Goal: Find specific page/section: Find specific page/section

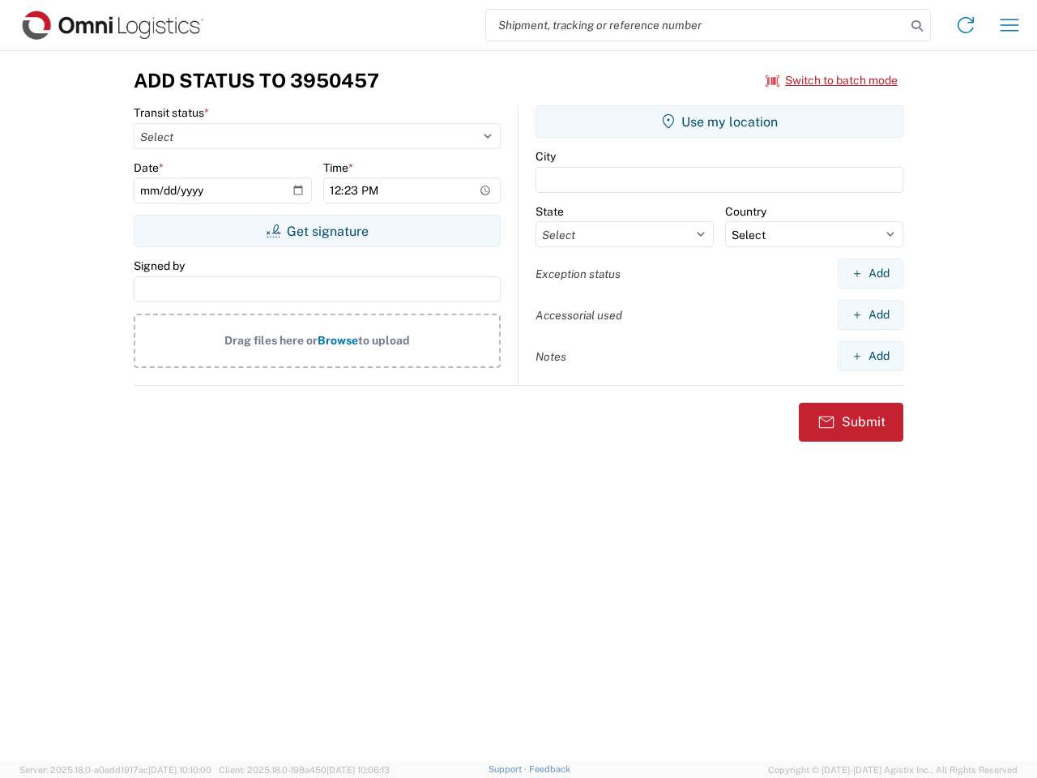
click at [696, 25] on input "search" at bounding box center [696, 25] width 420 height 31
click at [917, 26] on icon at bounding box center [917, 26] width 23 height 23
click at [966, 25] on icon at bounding box center [966, 25] width 26 height 26
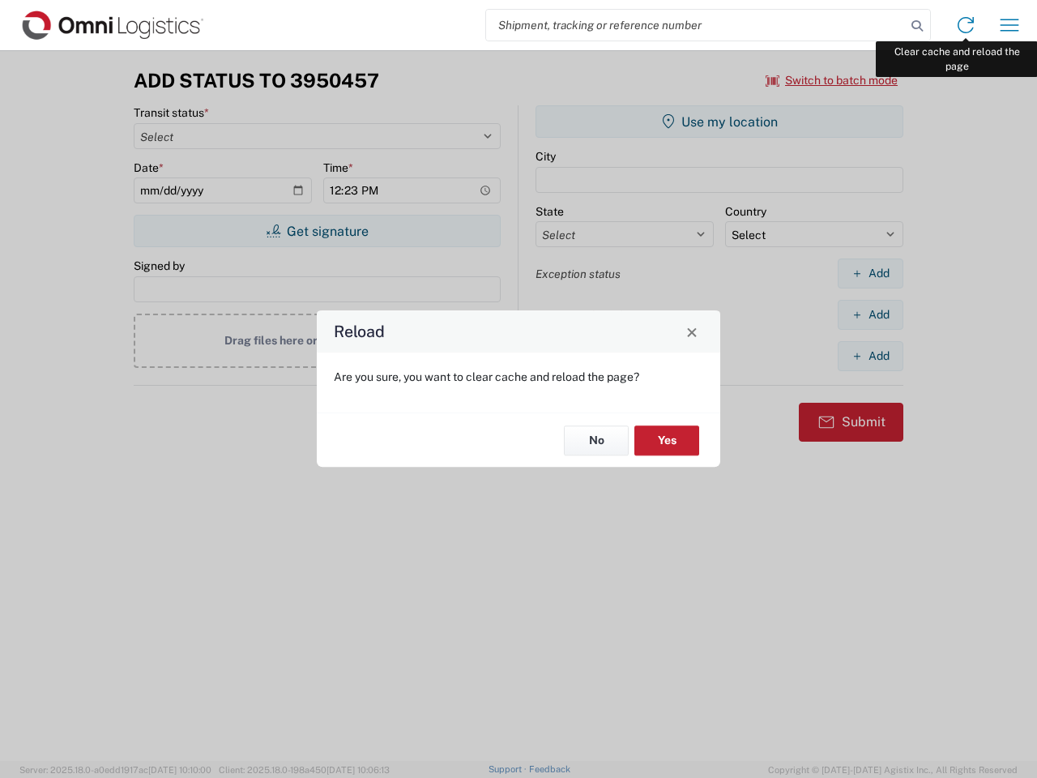
click at [1009, 25] on div "Reload Are you sure, you want to clear cache and reload the page? No Yes" at bounding box center [518, 389] width 1037 height 778
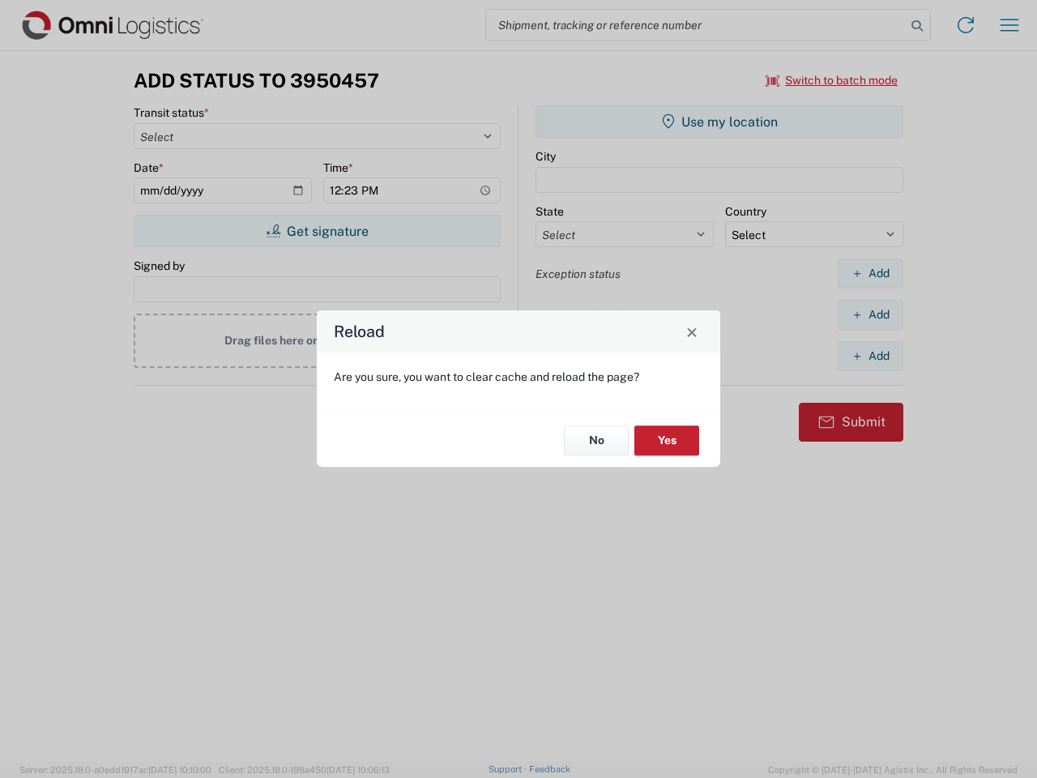
click at [832, 80] on div "Reload Are you sure, you want to clear cache and reload the page? No Yes" at bounding box center [518, 389] width 1037 height 778
click at [317, 231] on div "Reload Are you sure, you want to clear cache and reload the page? No Yes" at bounding box center [518, 389] width 1037 height 778
click at [719, 122] on div "Reload Are you sure, you want to clear cache and reload the page? No Yes" at bounding box center [518, 389] width 1037 height 778
click at [870, 273] on div "Reload Are you sure, you want to clear cache and reload the page? No Yes" at bounding box center [518, 389] width 1037 height 778
click at [870, 314] on div "Reload Are you sure, you want to clear cache and reload the page? No Yes" at bounding box center [518, 389] width 1037 height 778
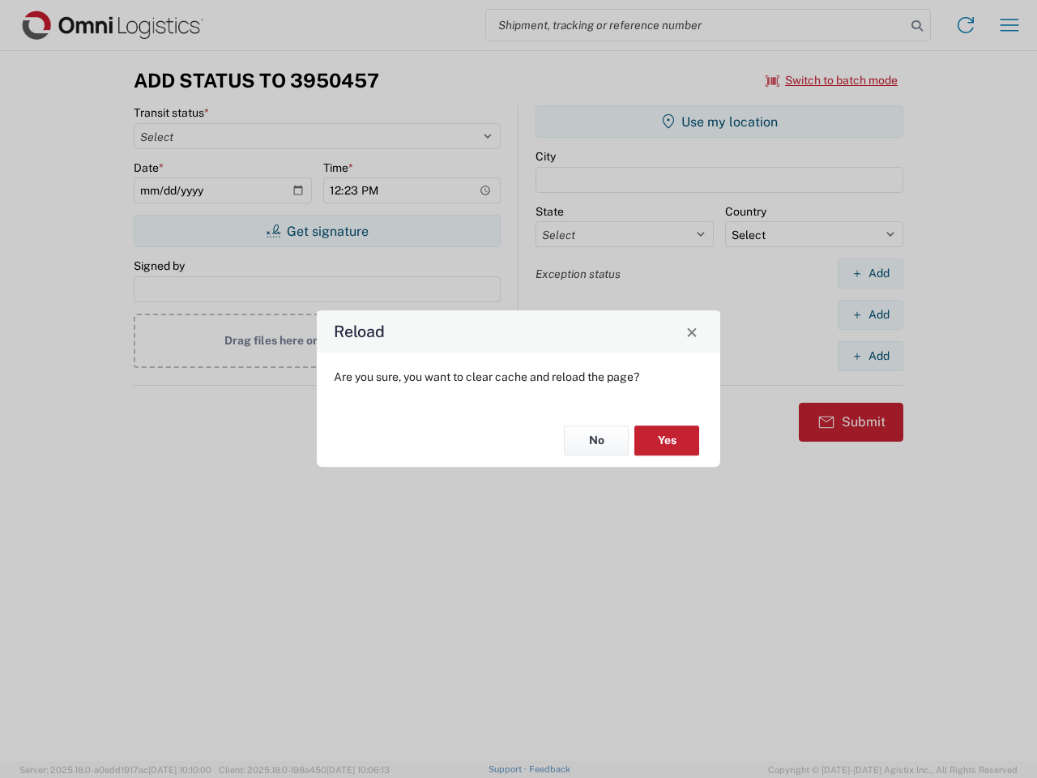
click at [870, 356] on div "Reload Are you sure, you want to clear cache and reload the page? No Yes" at bounding box center [518, 389] width 1037 height 778
